Goal: Information Seeking & Learning: Learn about a topic

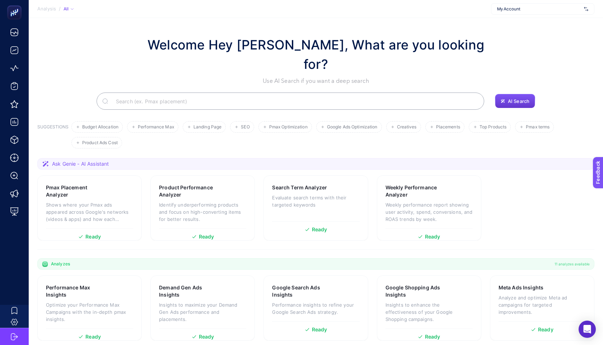
click at [522, 94] on button "AI Search" at bounding box center [515, 101] width 40 height 14
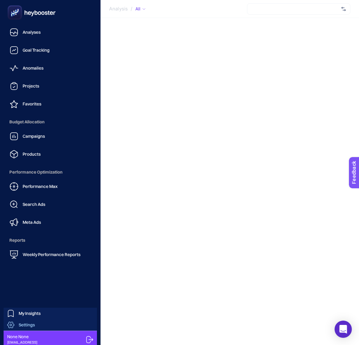
click at [52, 325] on link "Settings" at bounding box center [50, 325] width 93 height 11
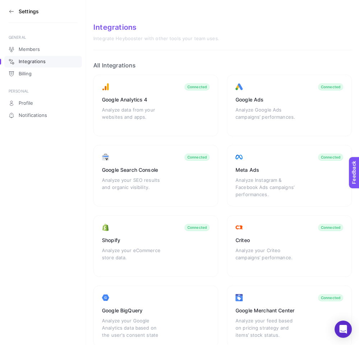
click at [12, 9] on icon at bounding box center [12, 12] width 6 height 6
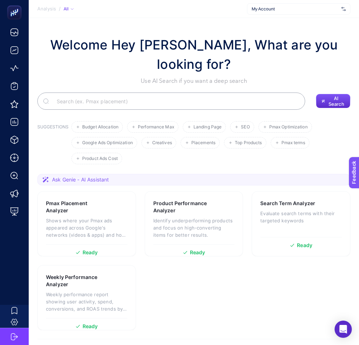
click at [144, 91] on input "Search" at bounding box center [175, 101] width 249 height 20
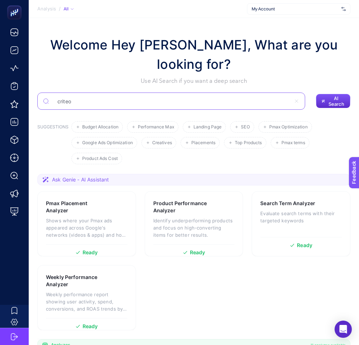
type input "criteo"
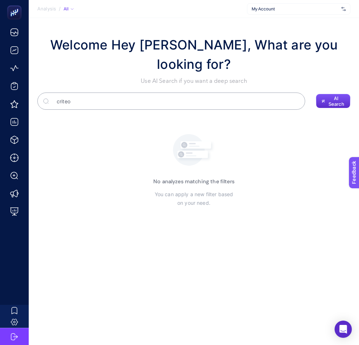
click at [112, 91] on input "criteo" at bounding box center [175, 101] width 249 height 20
click at [103, 91] on input "criteo" at bounding box center [171, 101] width 239 height 20
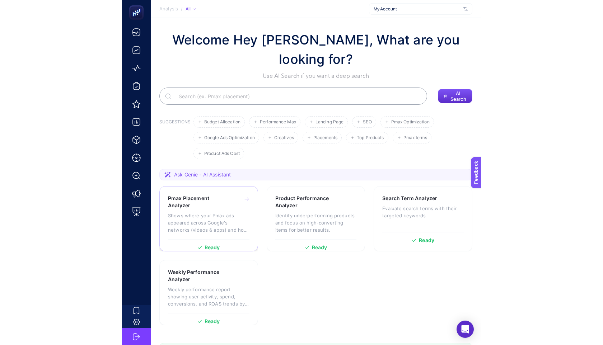
scroll to position [5, 0]
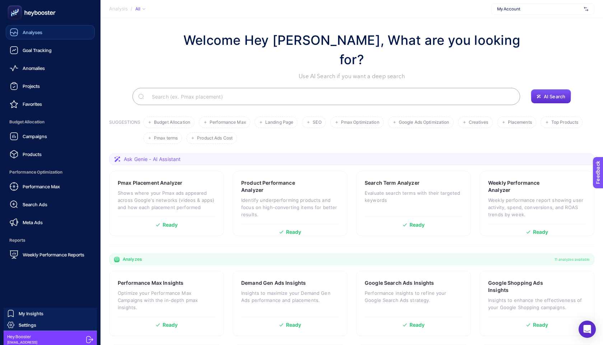
click at [31, 31] on span "Analyses" at bounding box center [33, 32] width 20 height 6
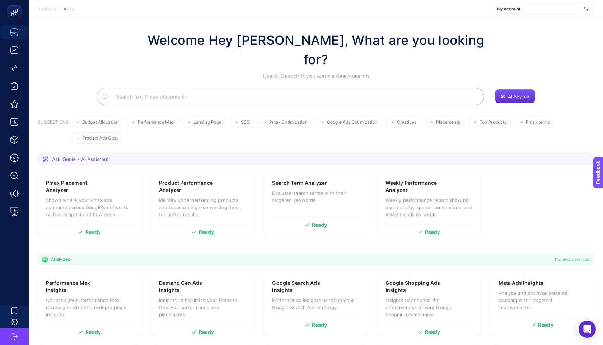
click at [164, 87] on input "Search" at bounding box center [294, 97] width 368 height 20
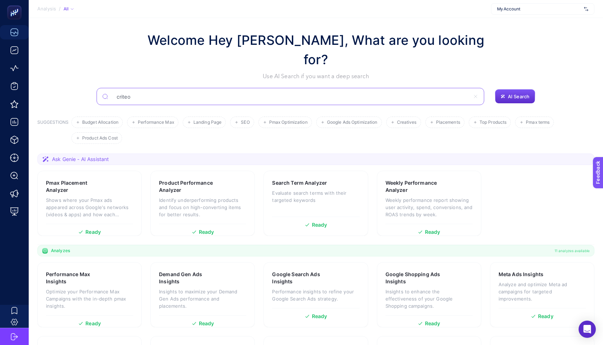
type input "criteo"
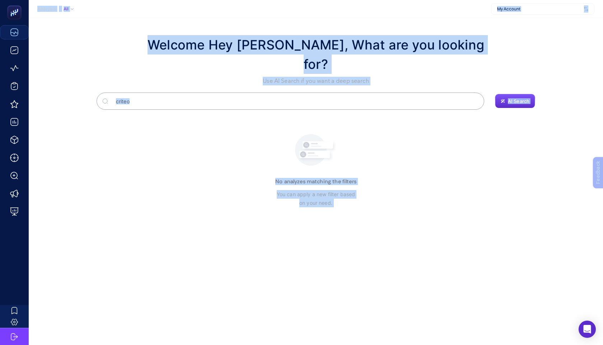
click at [102, 93] on label "criteo" at bounding box center [291, 101] width 388 height 17
click at [110, 91] on input "criteo" at bounding box center [294, 101] width 368 height 20
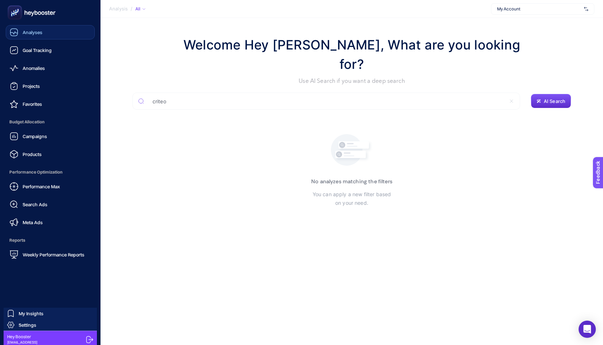
click at [54, 19] on icon at bounding box center [32, 12] width 52 height 14
click at [54, 18] on icon at bounding box center [32, 12] width 52 height 14
click at [54, 14] on icon at bounding box center [32, 12] width 52 height 14
click at [29, 311] on span "My Insights" at bounding box center [31, 314] width 25 height 6
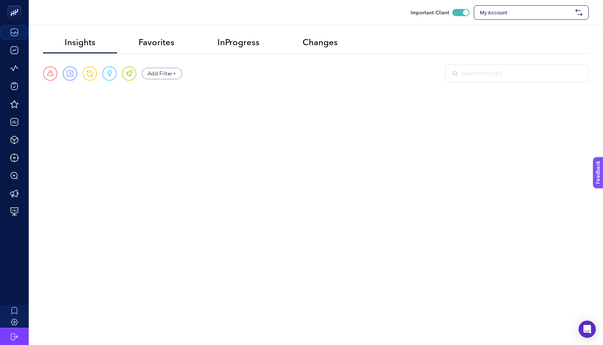
click at [359, 74] on input "text" at bounding box center [522, 74] width 120 height 10
type input "crite"
click at [145, 106] on p "Criteo Underperforming Campaigns" at bounding box center [285, 109] width 456 height 10
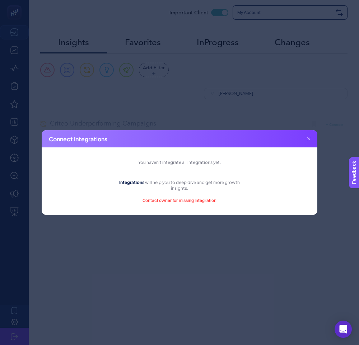
click at [310, 137] on div "Connect Integrations" at bounding box center [180, 138] width 276 height 17
click at [309, 139] on icon at bounding box center [308, 139] width 3 height 3
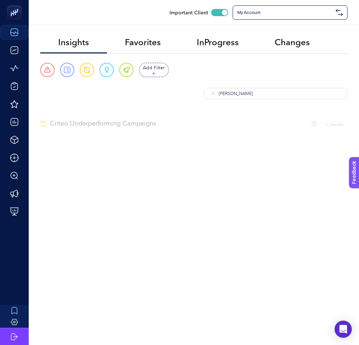
click at [254, 95] on input "crite" at bounding box center [279, 94] width 121 height 6
click at [277, 20] on div "Important Client My Account" at bounding box center [194, 12] width 330 height 25
click at [288, 14] on span "My Account" at bounding box center [285, 13] width 96 height 6
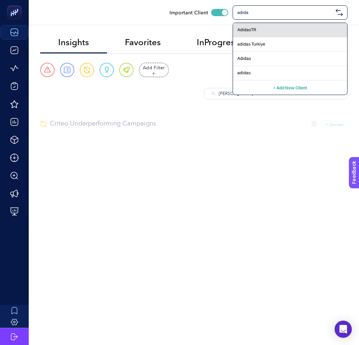
type input "adida"
click at [265, 37] on div "AdidasTR" at bounding box center [290, 44] width 114 height 14
checkbox input "false"
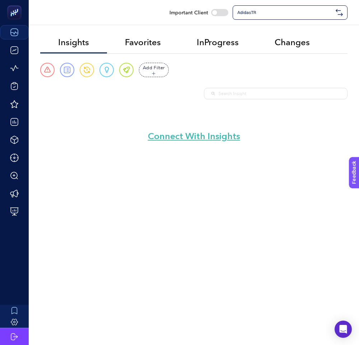
click at [272, 10] on span "AdidasTR" at bounding box center [285, 13] width 96 height 6
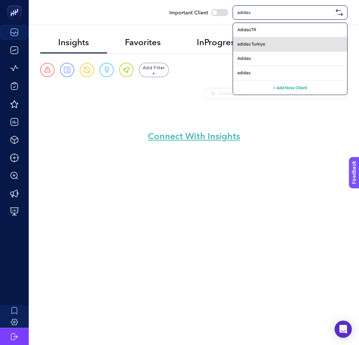
type input "adidas"
click at [268, 52] on div "adidas Turkiye" at bounding box center [290, 59] width 114 height 14
checkbox input "true"
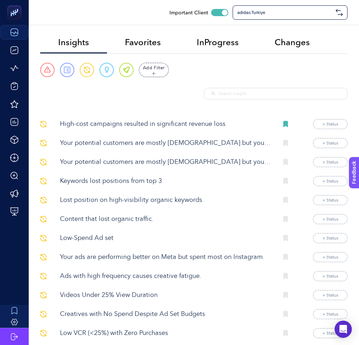
click at [246, 90] on div at bounding box center [276, 93] width 144 height 11
type input "r"
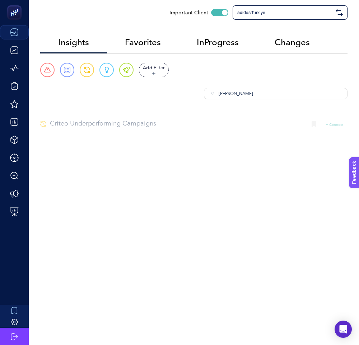
type input "criteo"
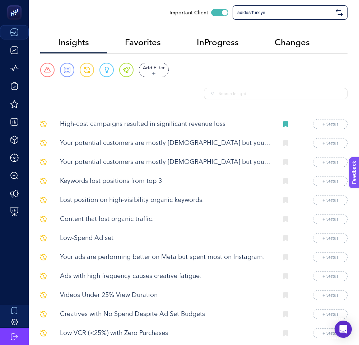
click at [270, 11] on span "adidas Turkiye" at bounding box center [285, 13] width 96 height 6
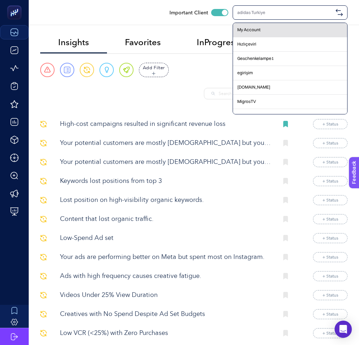
click at [252, 37] on div "My Account" at bounding box center [290, 44] width 114 height 14
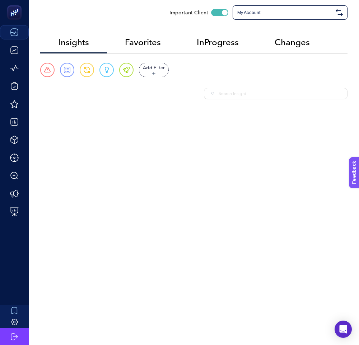
click at [259, 12] on span "My Account" at bounding box center [285, 13] width 96 height 6
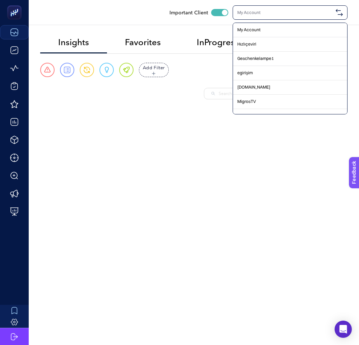
click at [203, 99] on div "Urgent Report Warning Opportunity Perfect Add Filter" at bounding box center [193, 81] width 307 height 37
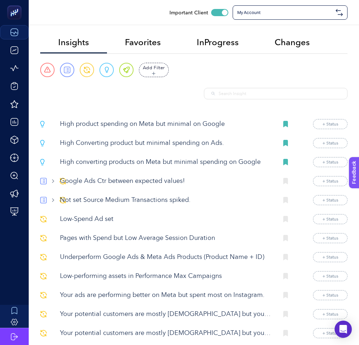
click at [215, 98] on div at bounding box center [276, 93] width 144 height 11
click at [228, 96] on input "text" at bounding box center [279, 94] width 121 height 6
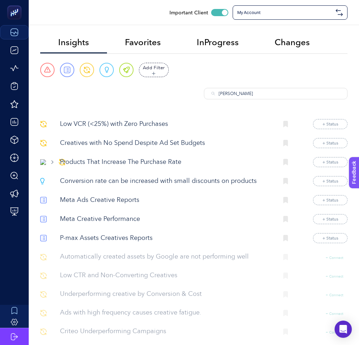
type input "criteo"
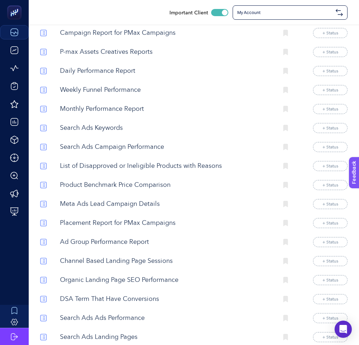
scroll to position [3995, 0]
